Goal: Navigation & Orientation: Find specific page/section

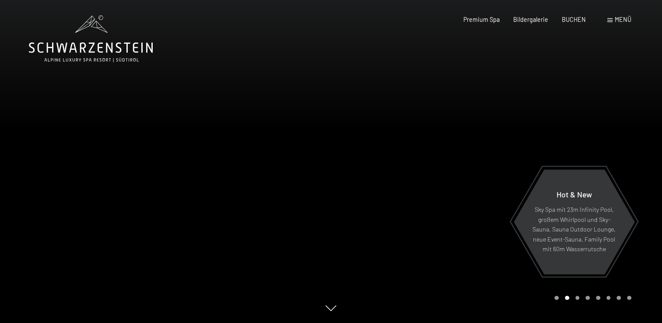
click at [548, 137] on div at bounding box center [496, 161] width 331 height 323
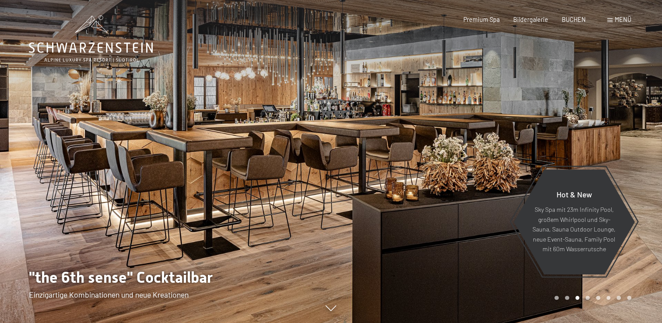
click at [548, 137] on div at bounding box center [496, 161] width 331 height 323
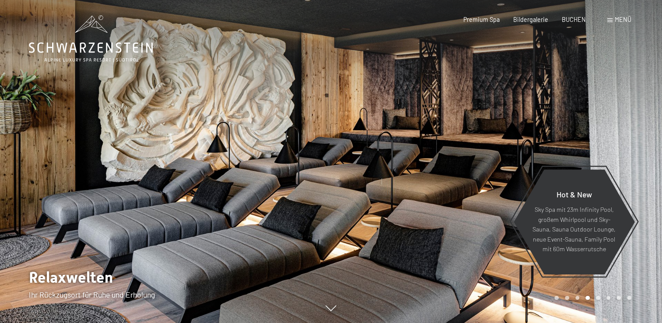
click at [548, 137] on div at bounding box center [496, 161] width 331 height 323
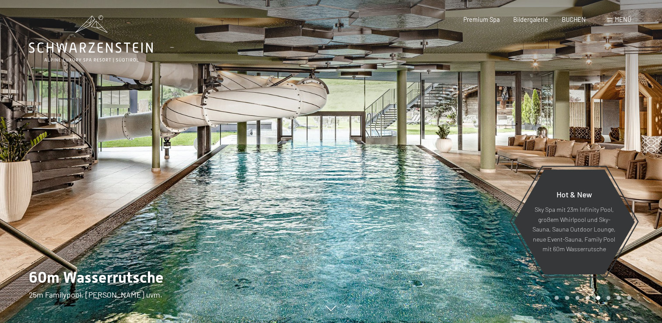
click at [523, 140] on div at bounding box center [496, 161] width 331 height 323
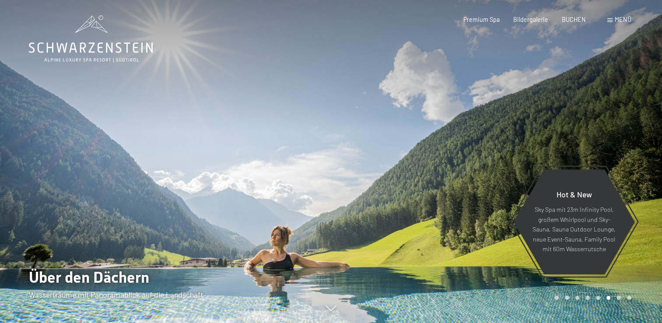
click at [523, 140] on div at bounding box center [496, 161] width 331 height 323
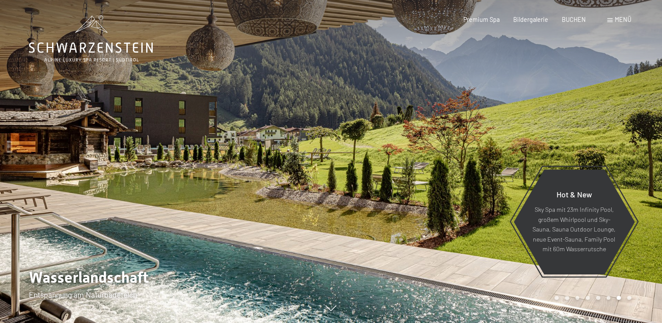
click at [523, 140] on div at bounding box center [496, 161] width 331 height 323
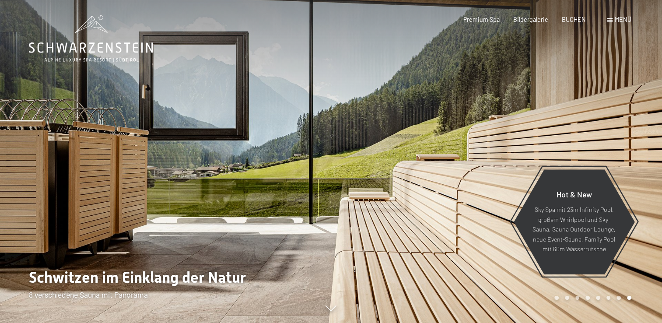
click at [523, 140] on div at bounding box center [496, 161] width 331 height 323
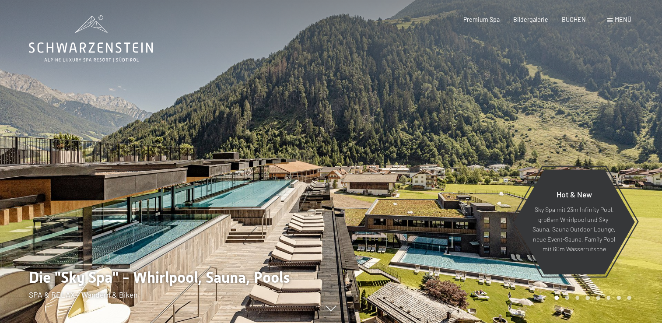
click at [523, 140] on div at bounding box center [496, 161] width 331 height 323
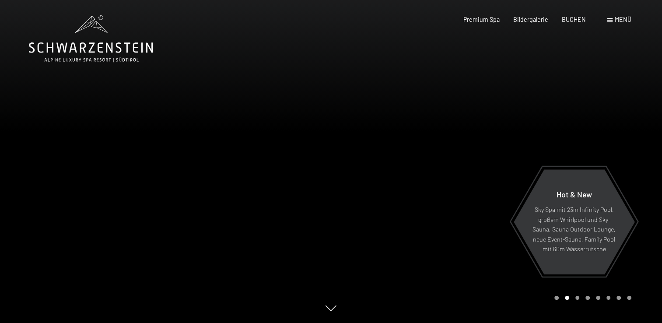
click at [523, 140] on div at bounding box center [496, 161] width 331 height 323
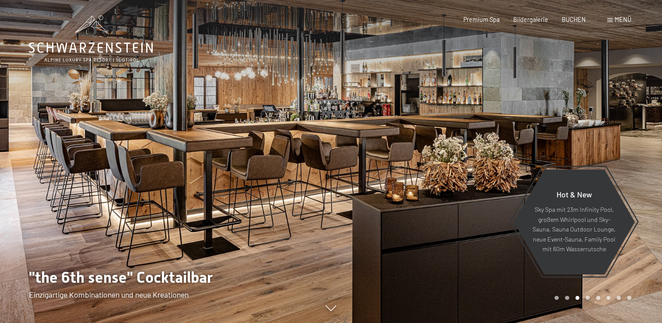
click at [523, 140] on div at bounding box center [496, 161] width 331 height 323
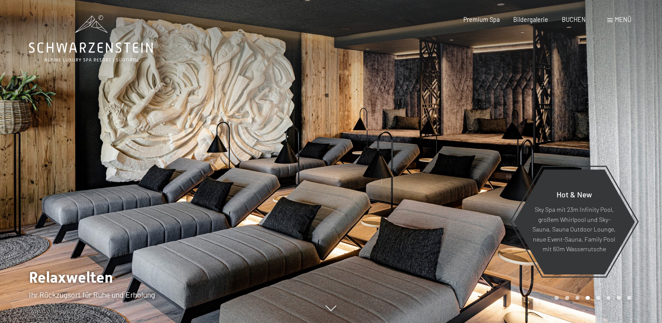
click at [523, 140] on div at bounding box center [496, 161] width 331 height 323
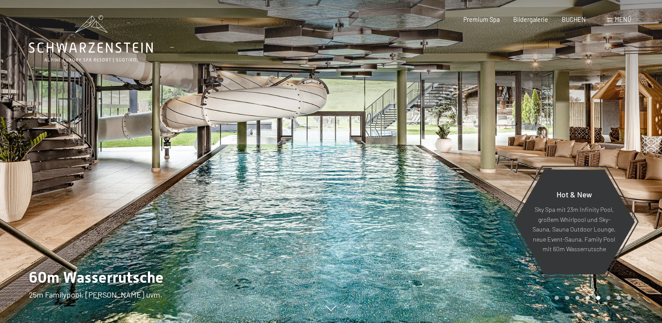
click at [534, 138] on div at bounding box center [496, 161] width 331 height 323
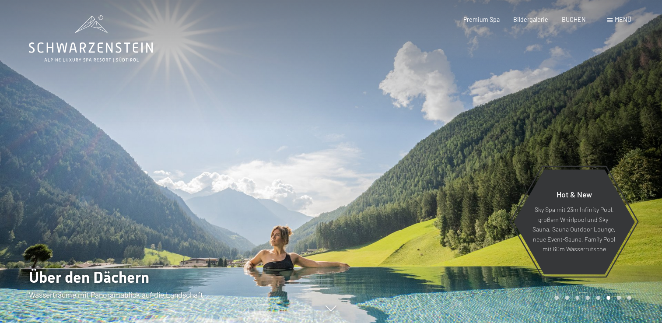
click at [534, 138] on div at bounding box center [496, 161] width 331 height 323
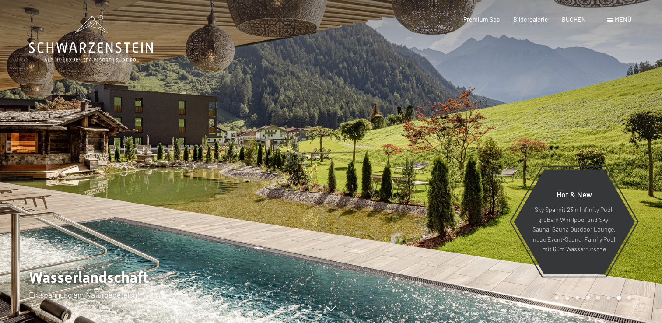
click at [534, 138] on div at bounding box center [496, 161] width 331 height 323
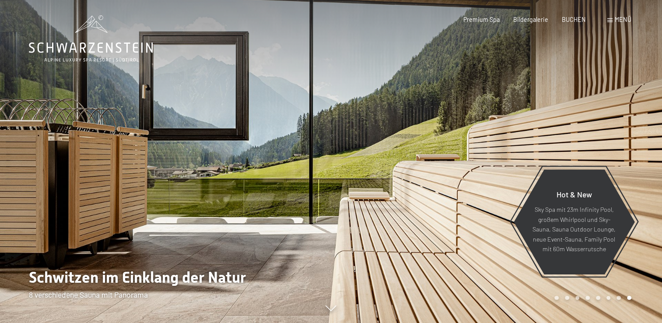
click at [534, 138] on div at bounding box center [496, 161] width 331 height 323
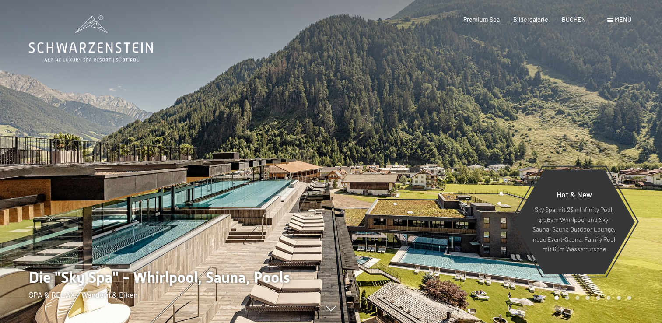
click at [534, 138] on div at bounding box center [496, 161] width 331 height 323
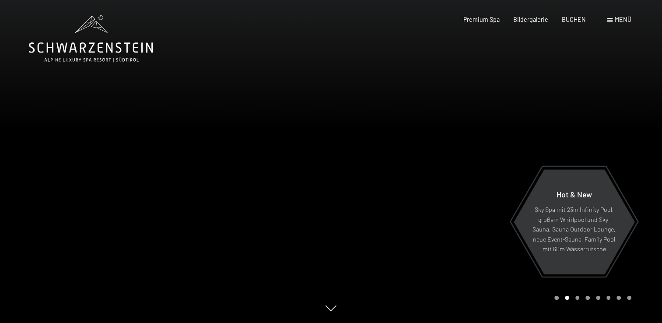
click at [534, 138] on div at bounding box center [496, 161] width 331 height 323
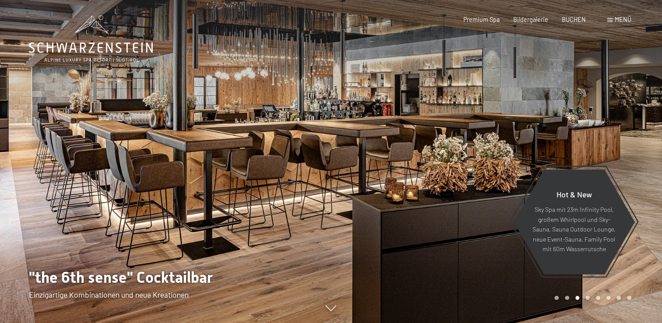
click at [534, 138] on div at bounding box center [496, 161] width 331 height 323
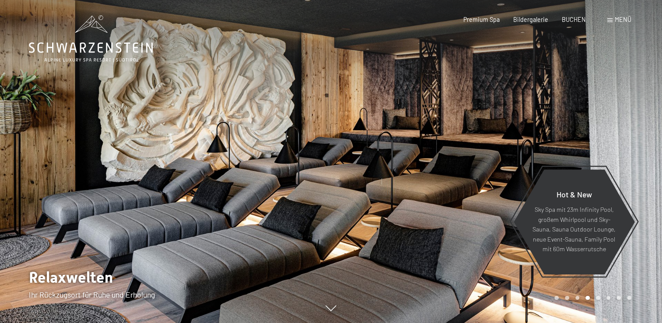
click at [534, 138] on div at bounding box center [496, 161] width 331 height 323
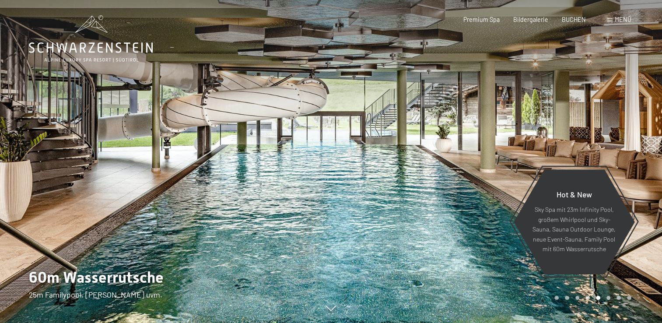
click at [534, 138] on div at bounding box center [496, 161] width 331 height 323
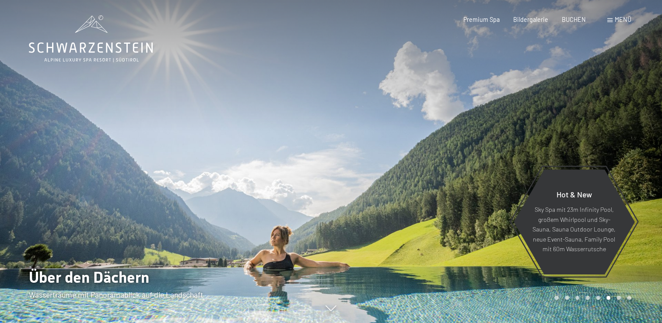
click at [534, 138] on div at bounding box center [496, 161] width 331 height 323
